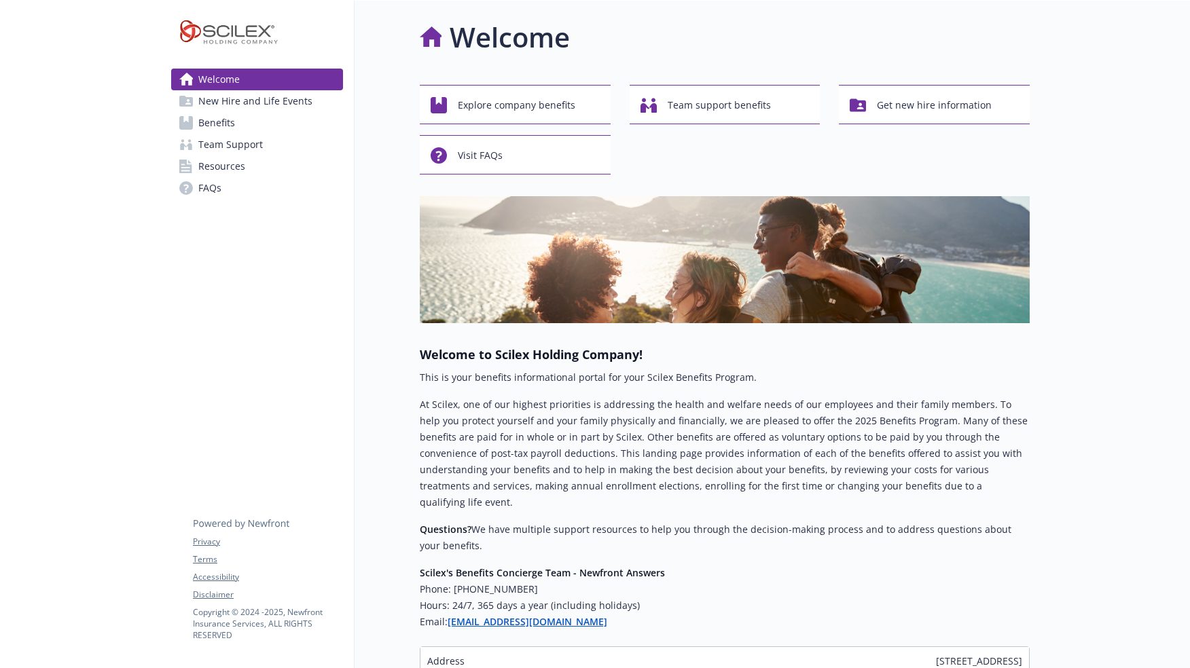
click at [318, 298] on div "Welcome New Hire and Life Events Benefits Team Support Resources FAQs Privacy T…" at bounding box center [257, 401] width 194 height 801
click at [299, 108] on span "New Hire and Life Events" at bounding box center [255, 101] width 114 height 22
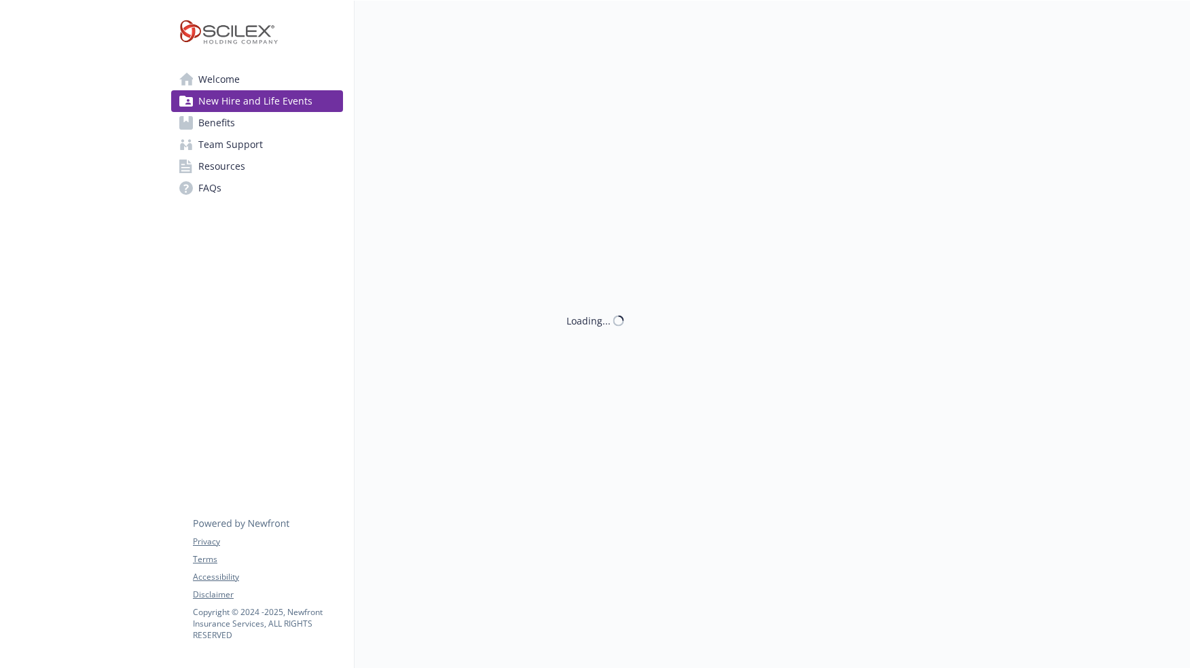
click at [292, 113] on link "Benefits" at bounding box center [257, 123] width 172 height 22
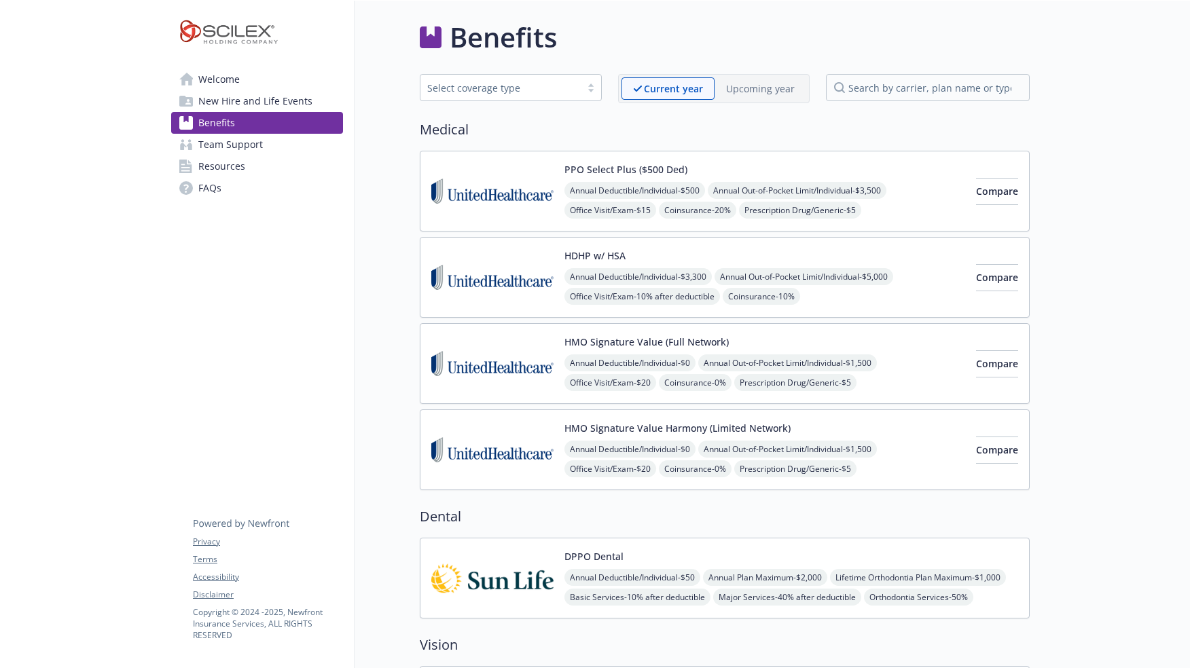
click at [541, 178] on img at bounding box center [492, 191] width 122 height 58
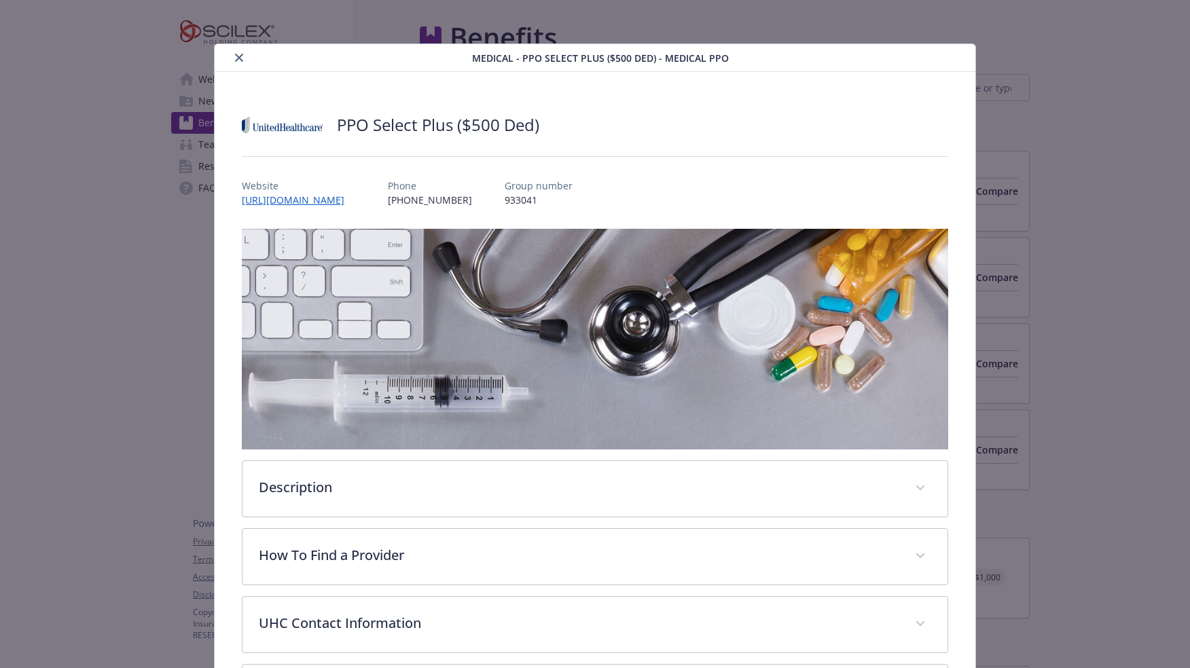
scroll to position [41, 0]
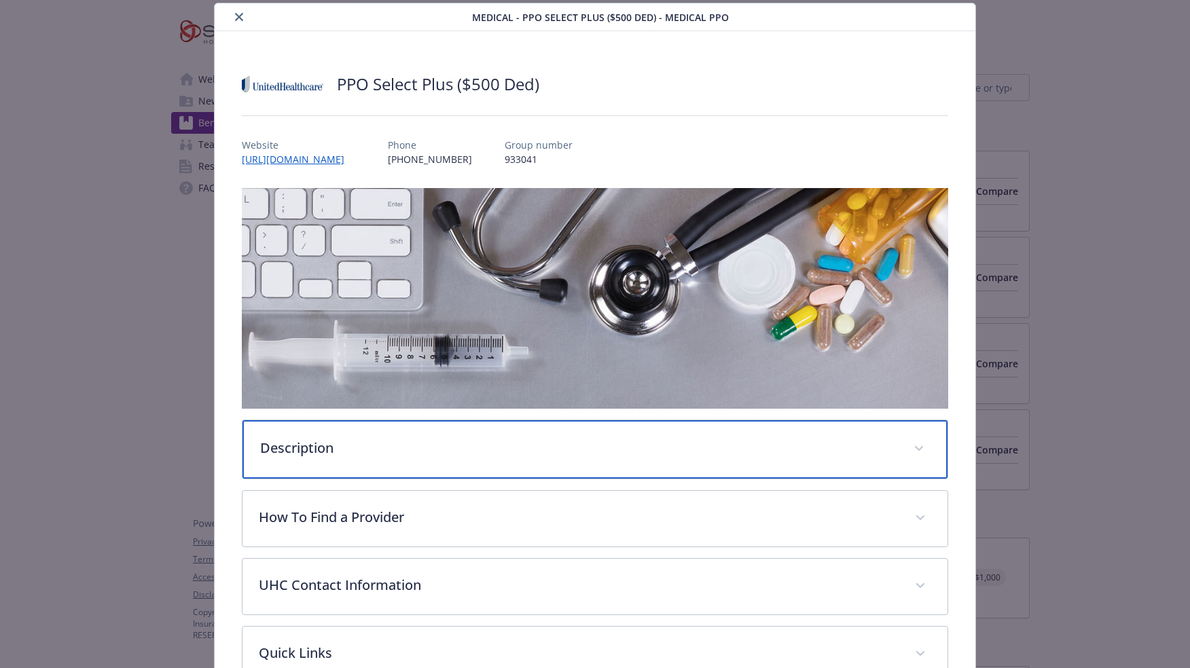
click at [321, 438] on p "Description" at bounding box center [578, 448] width 636 height 20
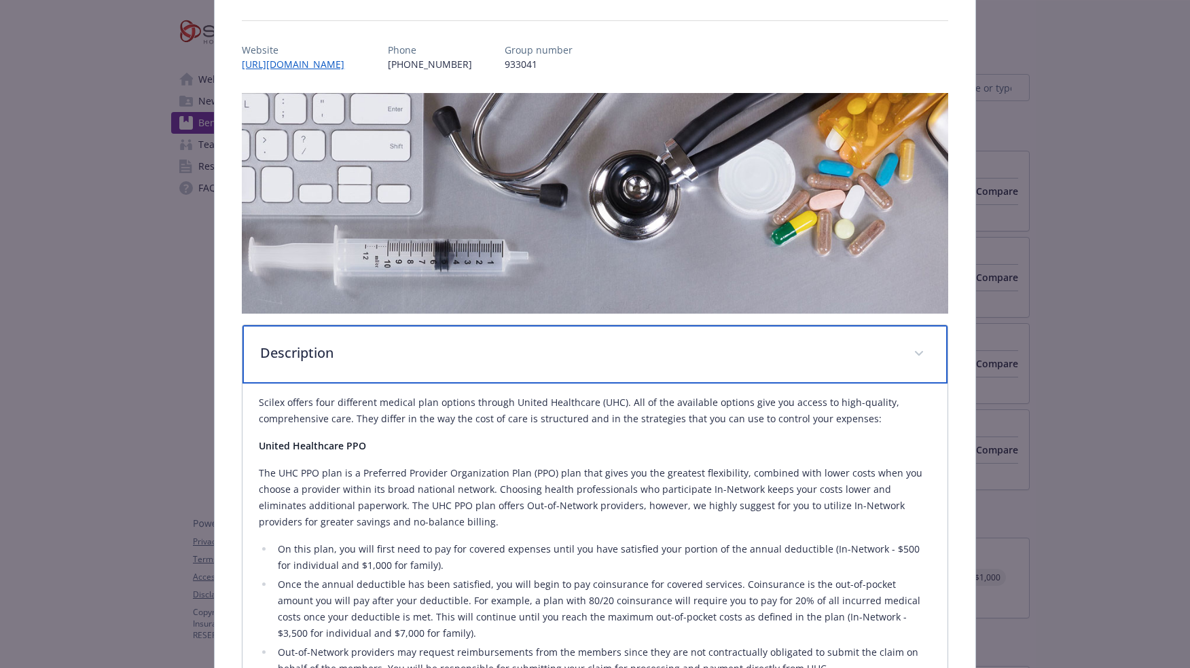
scroll to position [177, 0]
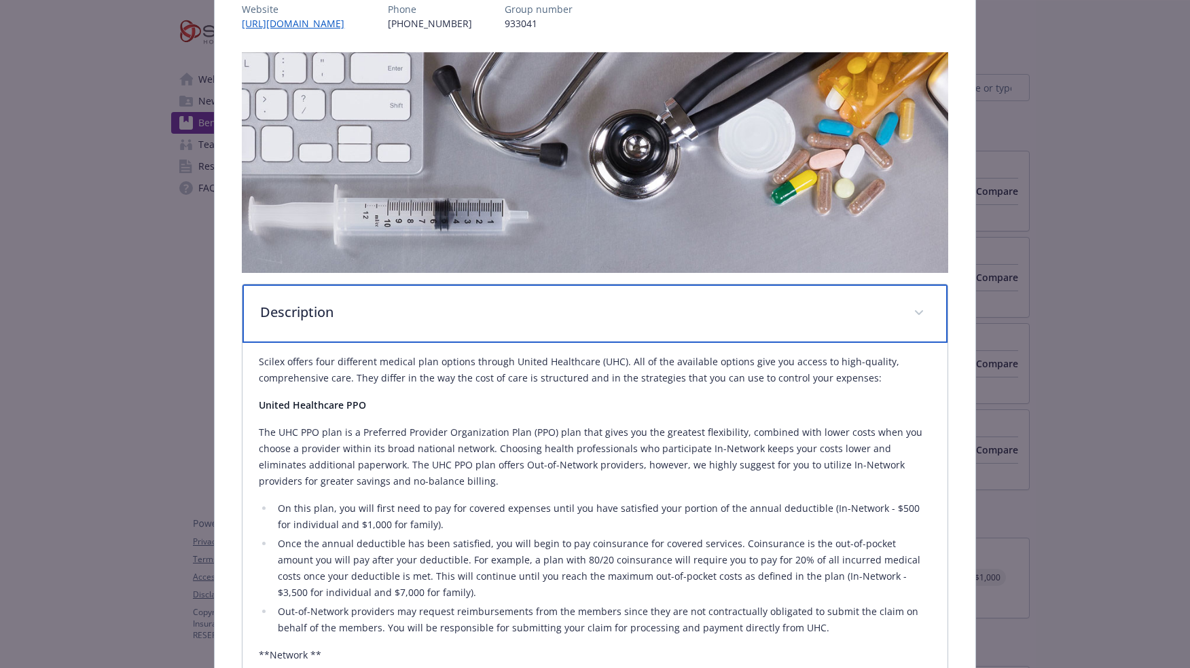
click at [323, 325] on div "Description" at bounding box center [594, 314] width 704 height 58
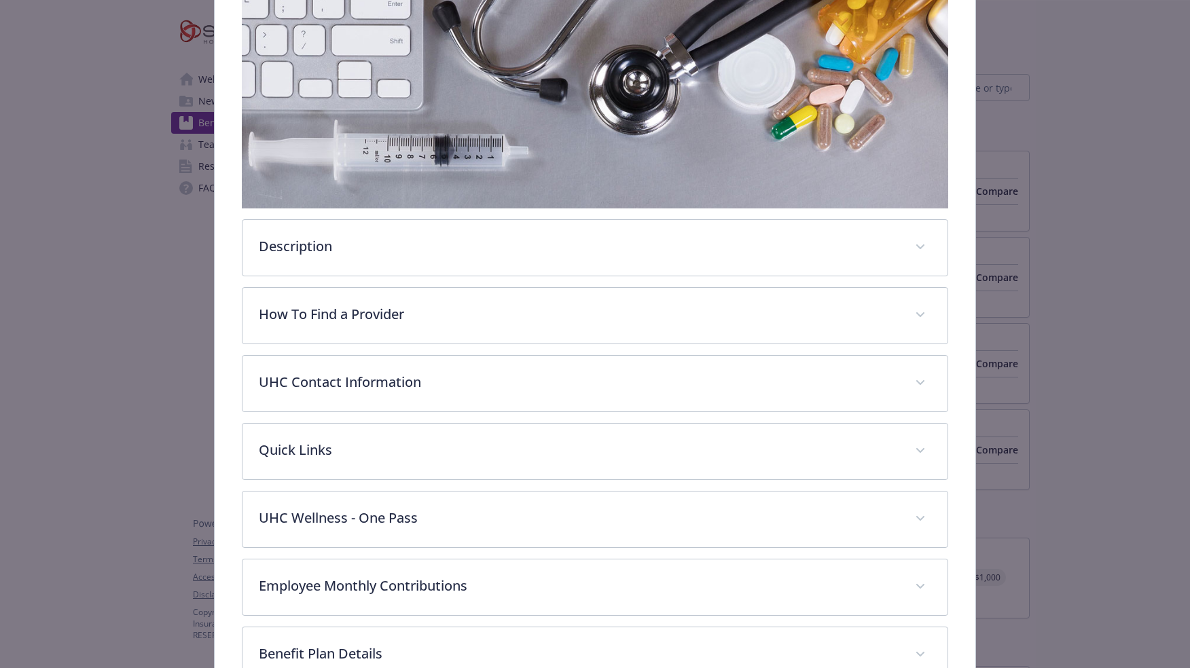
scroll to position [340, 0]
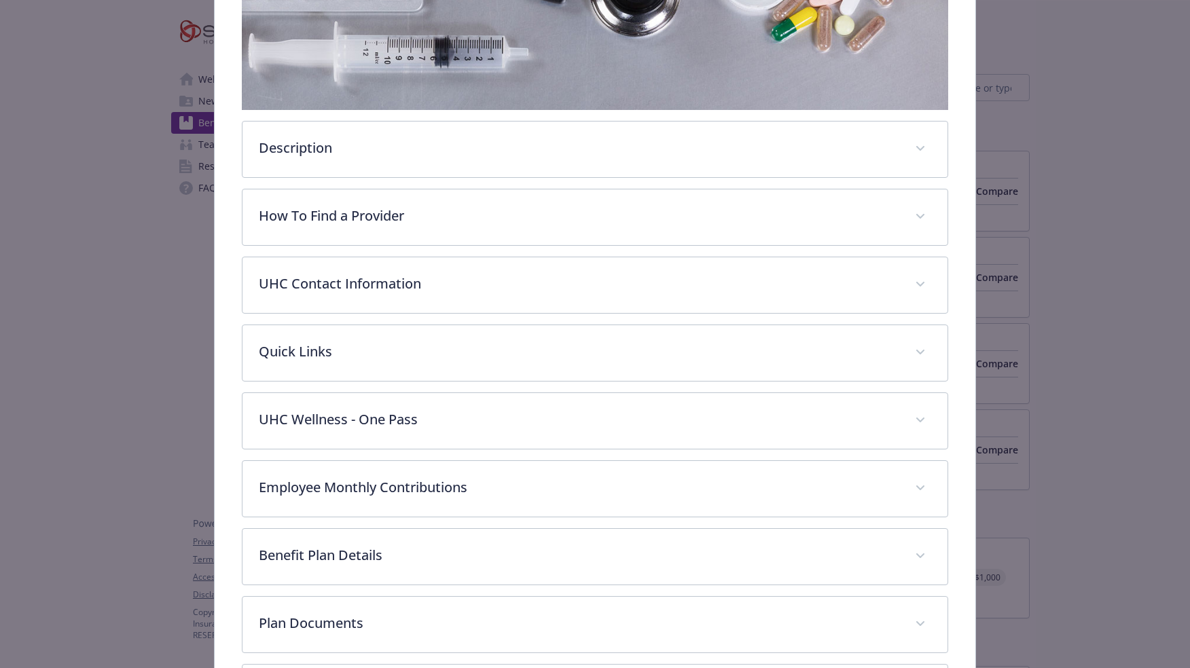
drag, startPoint x: 245, startPoint y: 135, endPoint x: 236, endPoint y: 135, distance: 9.5
click at [230, 133] on div "PPO Select Plus ($500 Ded) Website [URL][DOMAIN_NAME] Phone [PHONE_NUMBER] Grou…" at bounding box center [595, 242] width 760 height 1021
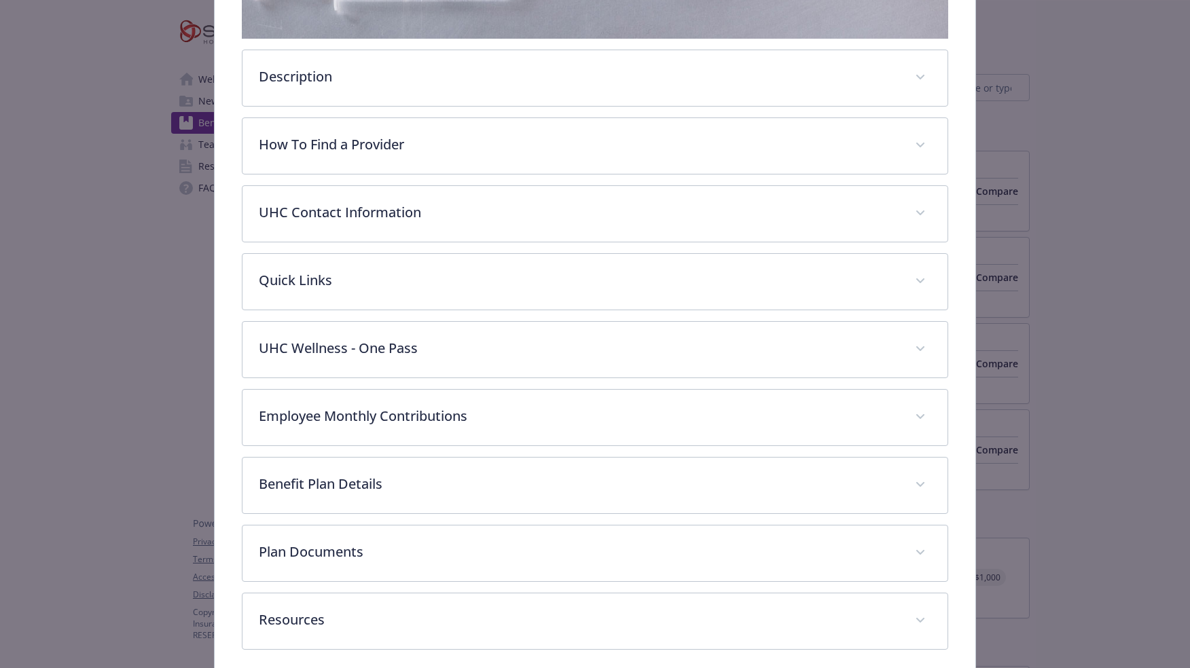
scroll to position [464, 0]
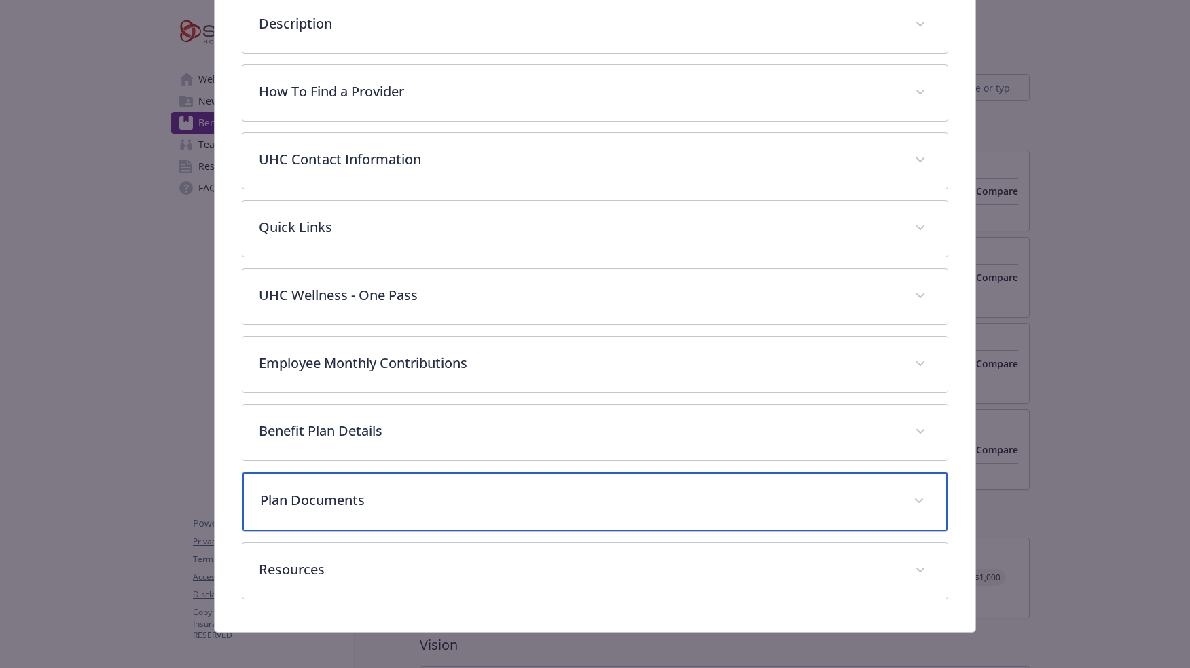
click at [353, 515] on div "Plan Documents" at bounding box center [594, 502] width 704 height 58
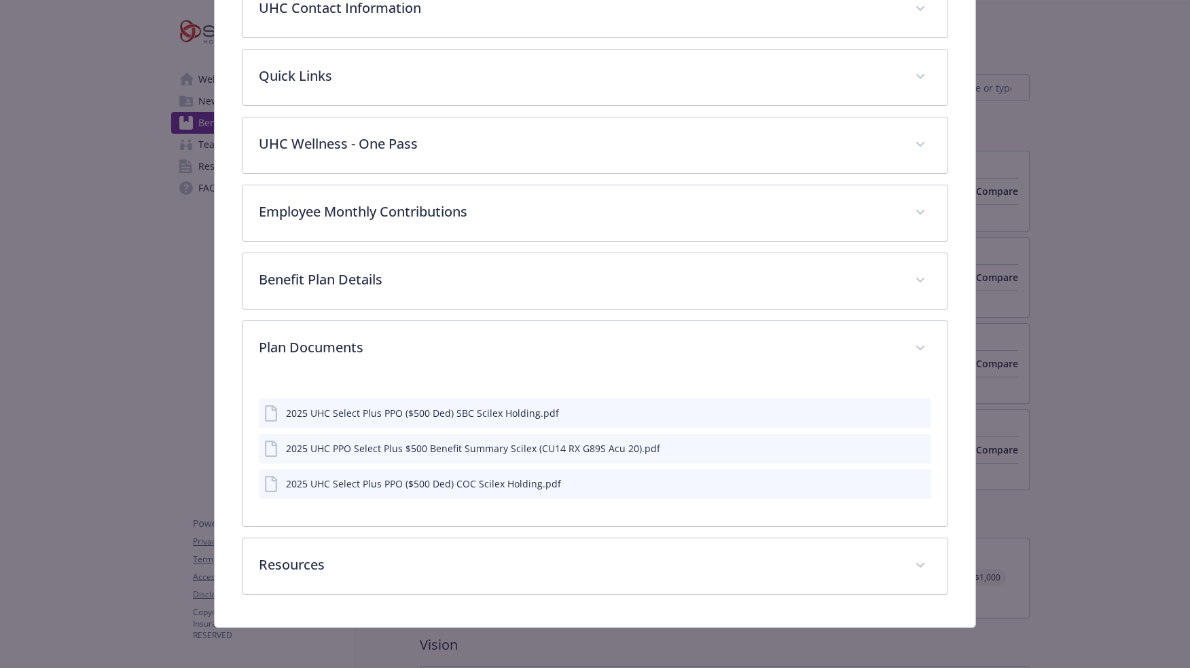
scroll to position [613, 0]
click at [219, 448] on div "PPO Select Plus ($500 Ded) Website [URL][DOMAIN_NAME] Phone [PHONE_NUMBER] Grou…" at bounding box center [595, 44] width 760 height 1171
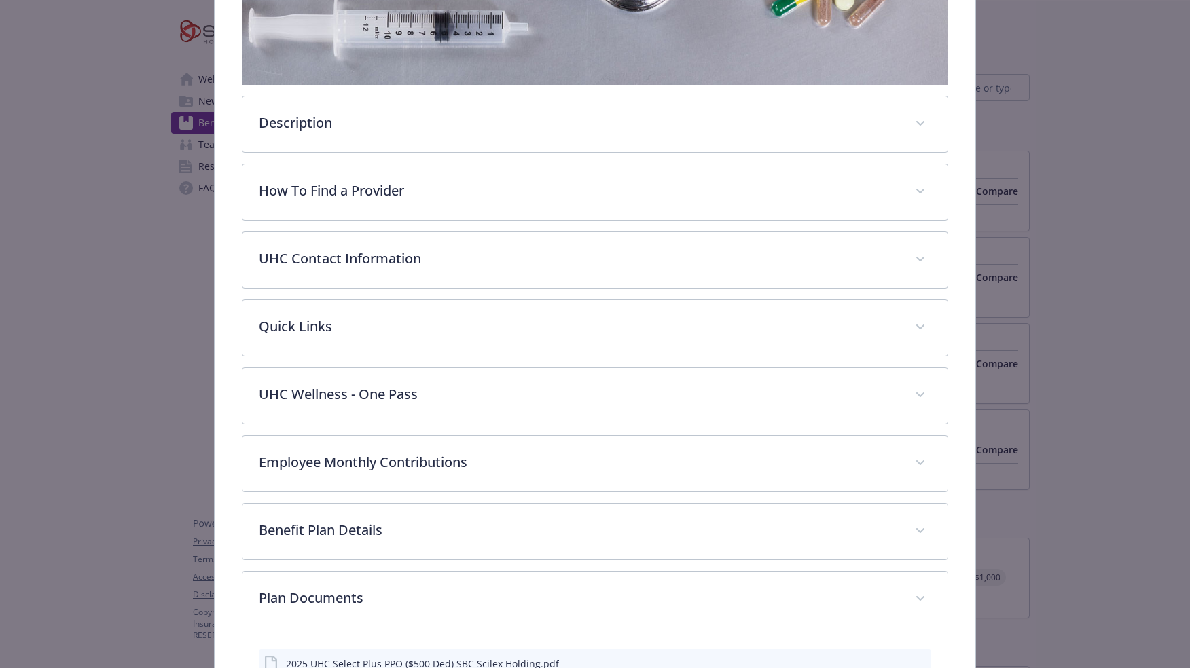
scroll to position [274, 0]
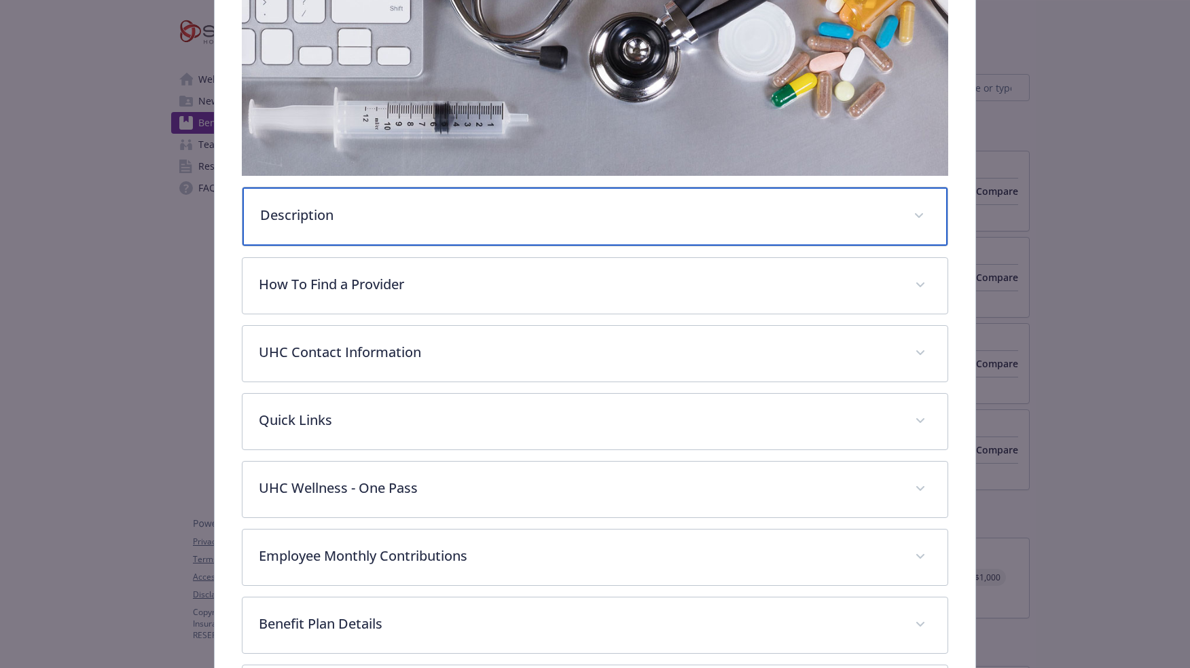
click at [325, 213] on p "Description" at bounding box center [578, 215] width 636 height 20
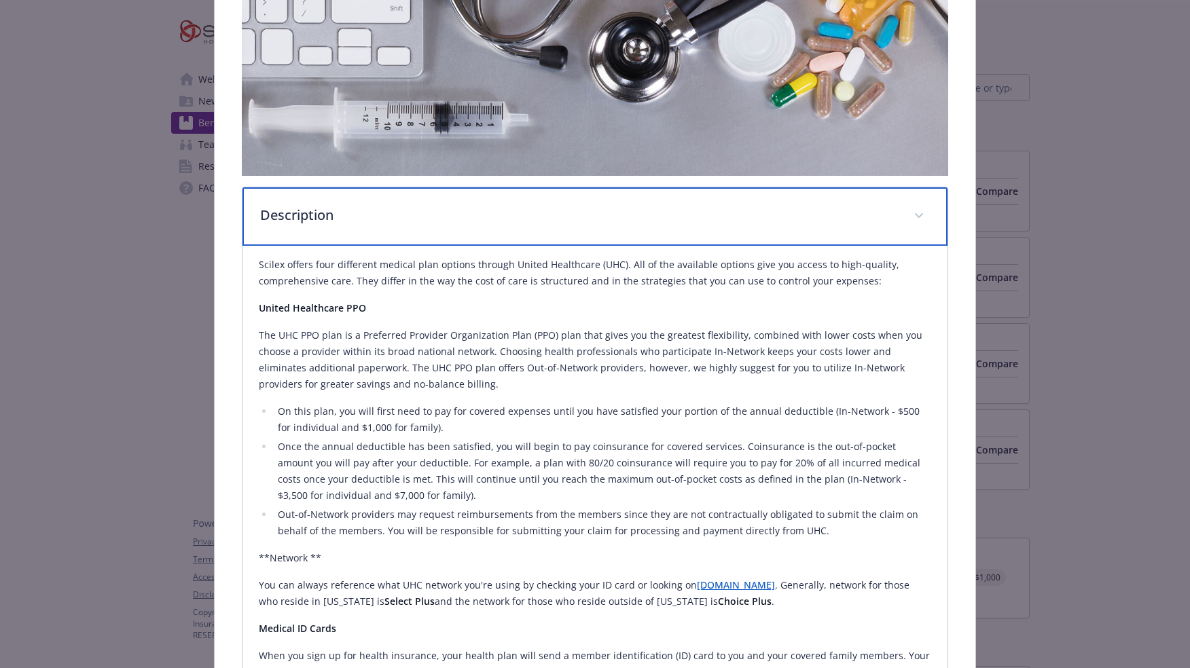
click at [325, 213] on p "Description" at bounding box center [578, 215] width 636 height 20
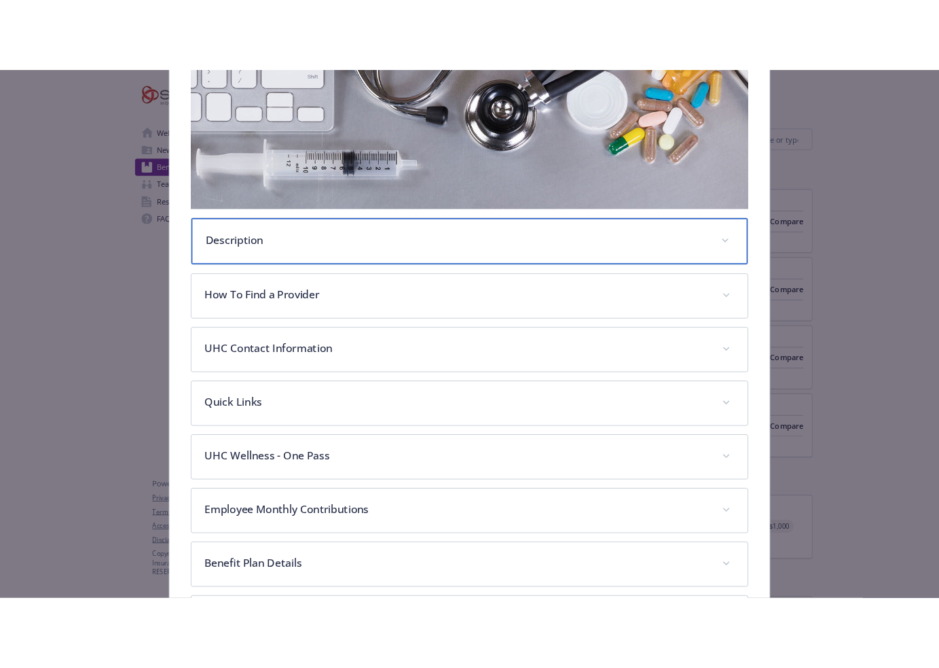
scroll to position [0, 0]
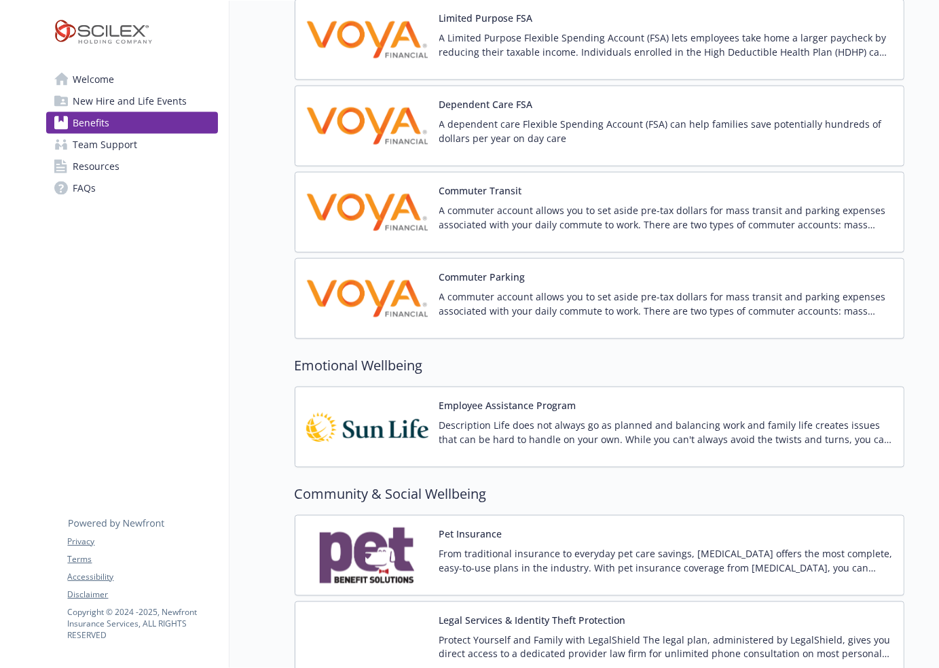
scroll to position [1813, 0]
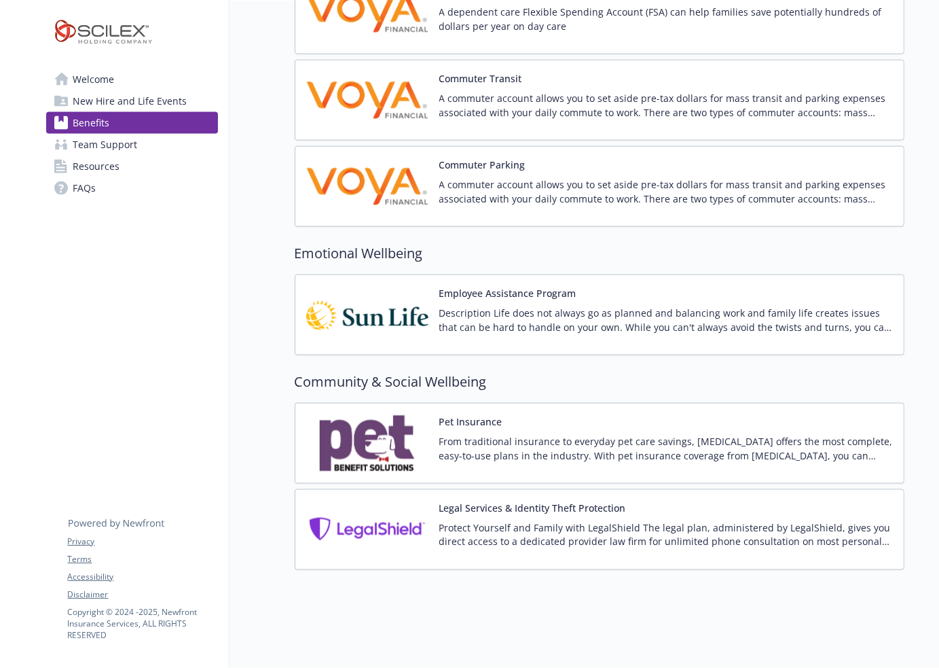
drag, startPoint x: 265, startPoint y: 445, endPoint x: 255, endPoint y: 447, distance: 9.7
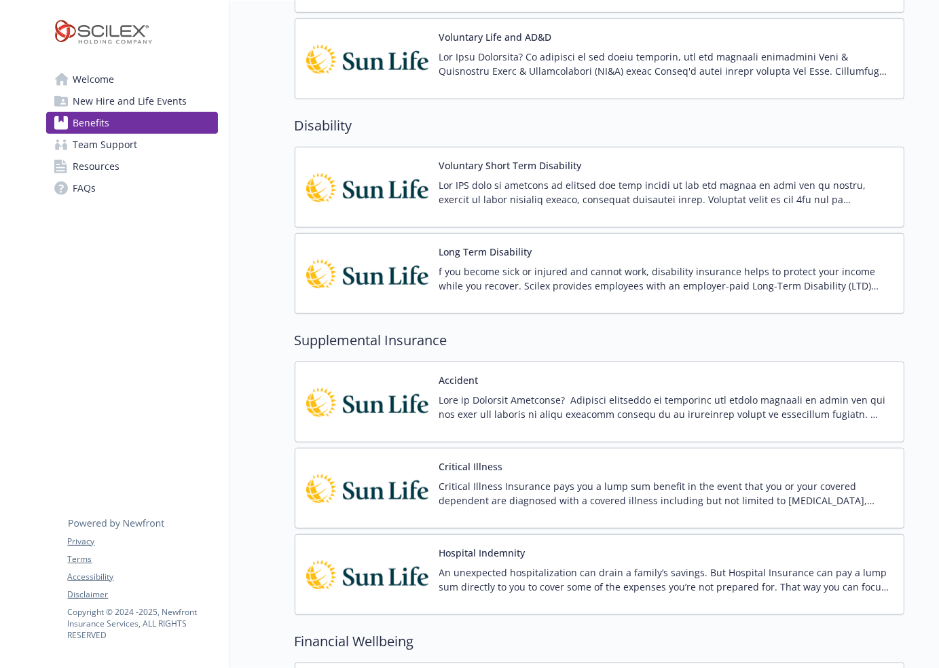
click at [111, 75] on span "Welcome" at bounding box center [93, 80] width 41 height 22
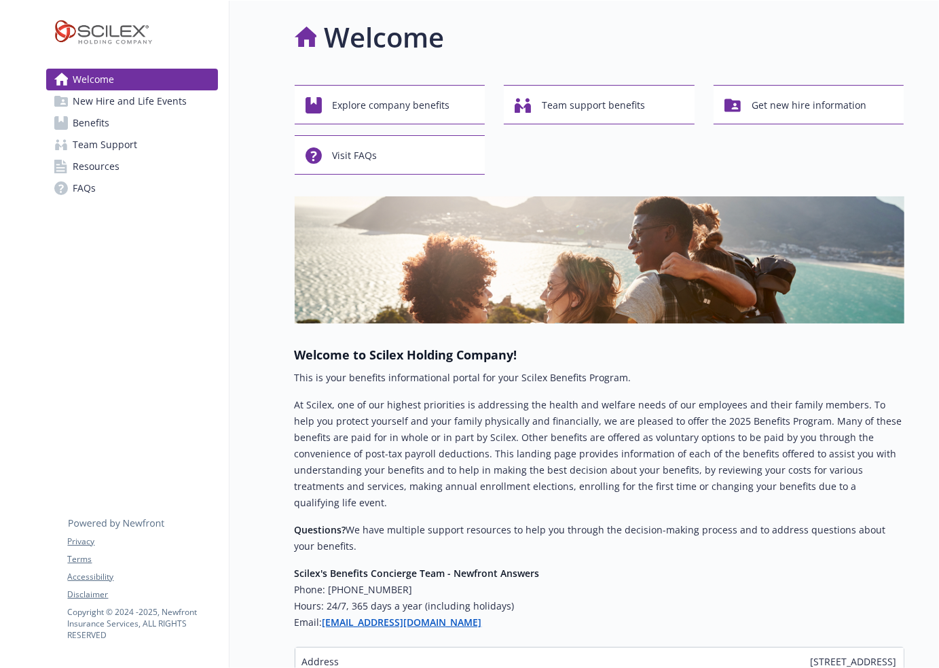
click at [824, 44] on div "Welcome" at bounding box center [600, 37] width 610 height 41
